Goal: Check status: Check status

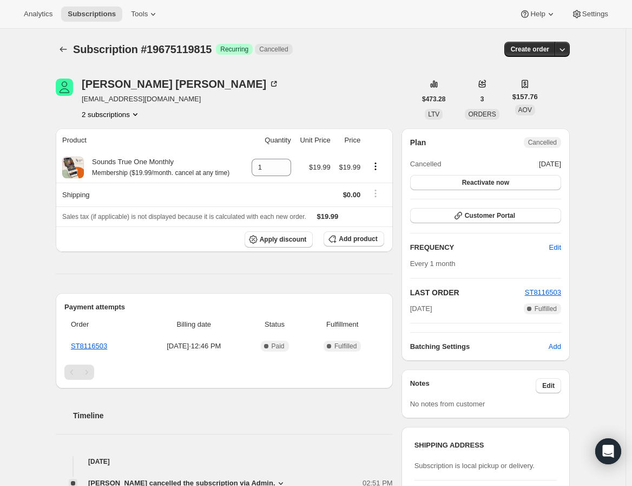
click at [125, 113] on button "2 subscriptions" at bounding box center [111, 114] width 59 height 11
click at [128, 133] on span "17730076871" at bounding box center [114, 134] width 75 height 11
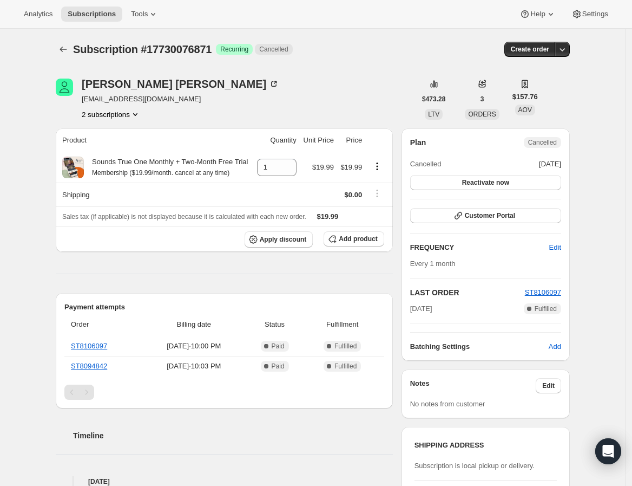
click at [119, 115] on button "2 subscriptions" at bounding box center [111, 114] width 59 height 11
click at [115, 153] on span "19675119815" at bounding box center [98, 153] width 43 height 8
